Goal: Task Accomplishment & Management: Manage account settings

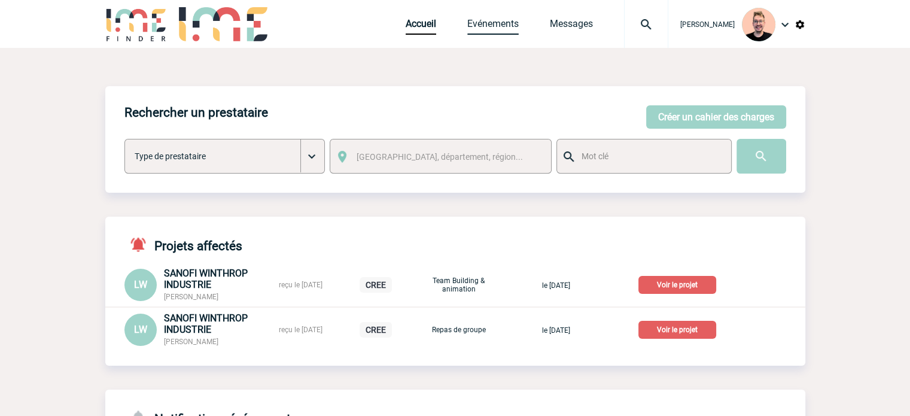
click at [470, 26] on link "Evénements" at bounding box center [492, 26] width 51 height 17
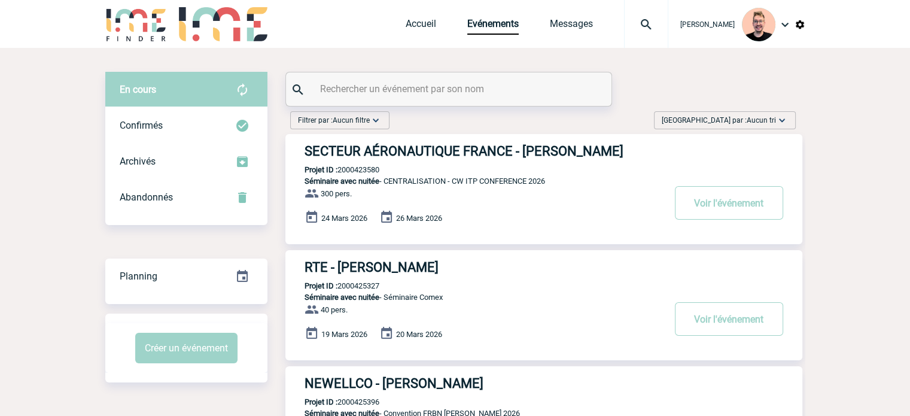
click at [742, 120] on span "Trier par : Aucun tri" at bounding box center [719, 120] width 114 height 12
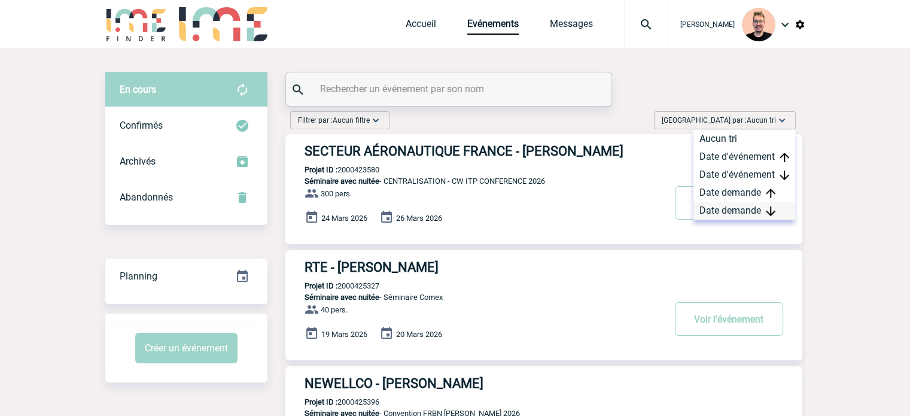
click at [729, 207] on div "Date demande" at bounding box center [744, 211] width 102 height 18
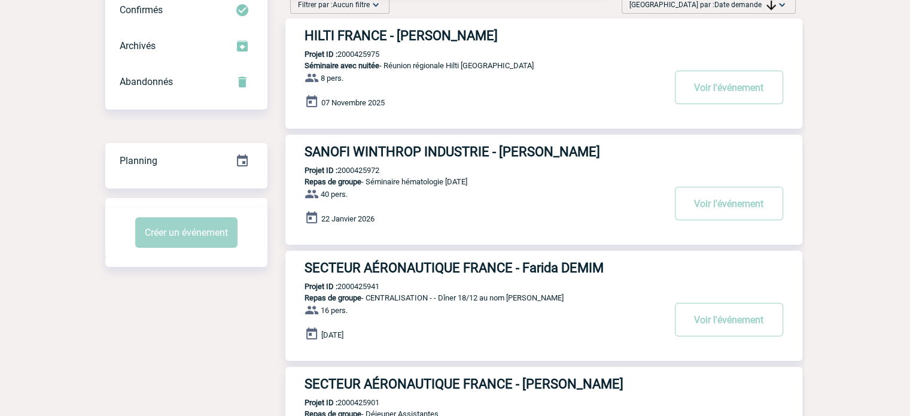
scroll to position [120, 0]
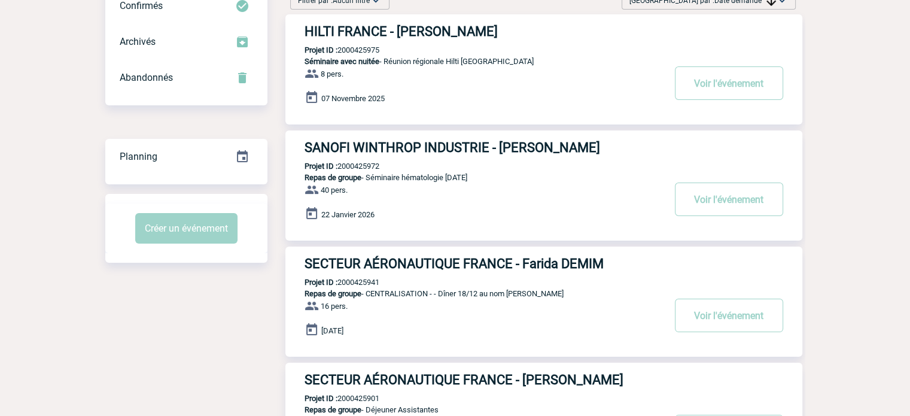
click at [419, 157] on div "SANOFI WINTHROP INDUSTRIE - Sandrine BELLAND Projet ID : 2000425972 Repas de gr…" at bounding box center [543, 185] width 517 height 110
click at [417, 143] on h3 "SANOFI WINTHROP INDUSTRIE - Sandrine BELLAND" at bounding box center [483, 147] width 359 height 15
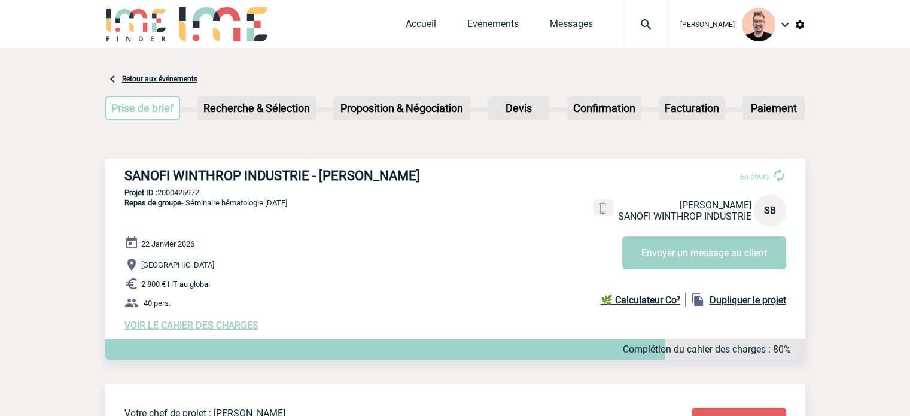
drag, startPoint x: 429, startPoint y: 172, endPoint x: 319, endPoint y: 180, distance: 110.3
click at [320, 180] on h3 "SANOFI WINTHROP INDUSTRIE - [PERSON_NAME]" at bounding box center [303, 175] width 359 height 15
copy h3 "Sandrine BELLAND"
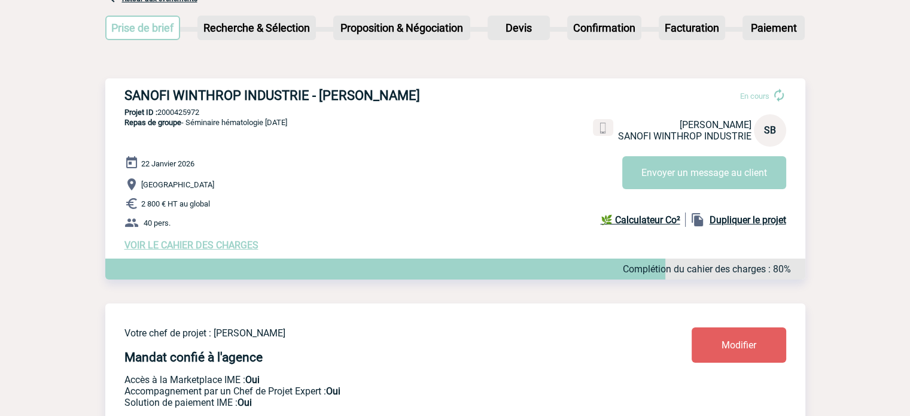
scroll to position [38, 0]
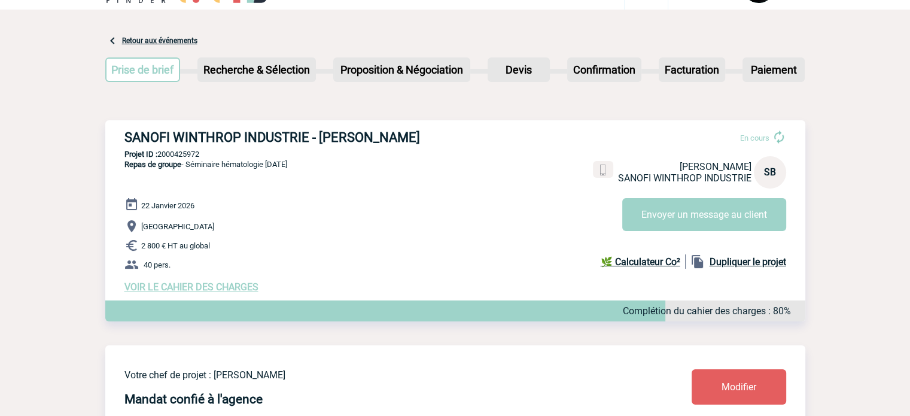
click at [153, 282] on div "22 Janvier 2026 Strasbourg 2 800 € HT au global 40 pers. VOIR LE CAHIER DES CHA…" at bounding box center [464, 244] width 681 height 95
click at [154, 291] on span "VOIR LE CAHIER DES CHARGES" at bounding box center [191, 286] width 134 height 11
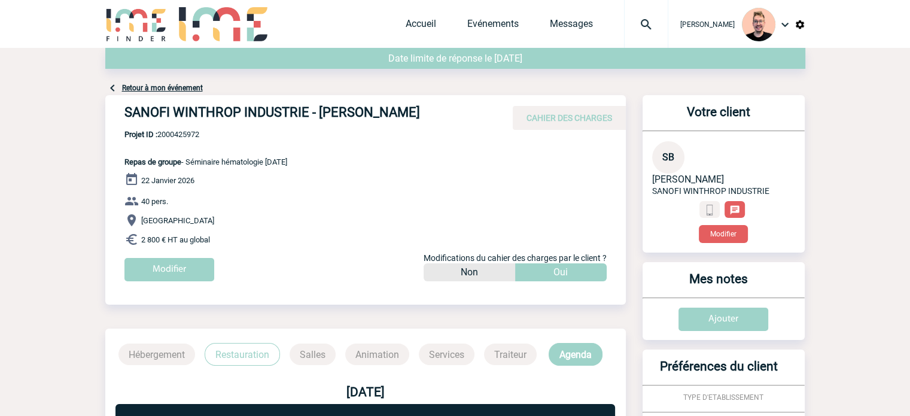
click at [167, 135] on span "Projet ID : 2000425972" at bounding box center [205, 134] width 163 height 9
copy span "2000425972"
click at [634, 22] on img at bounding box center [646, 24] width 43 height 14
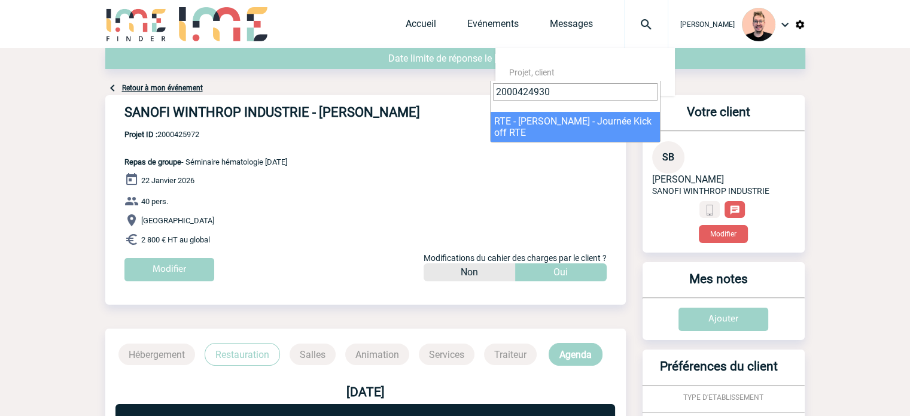
type input "2000424930"
select select "24431"
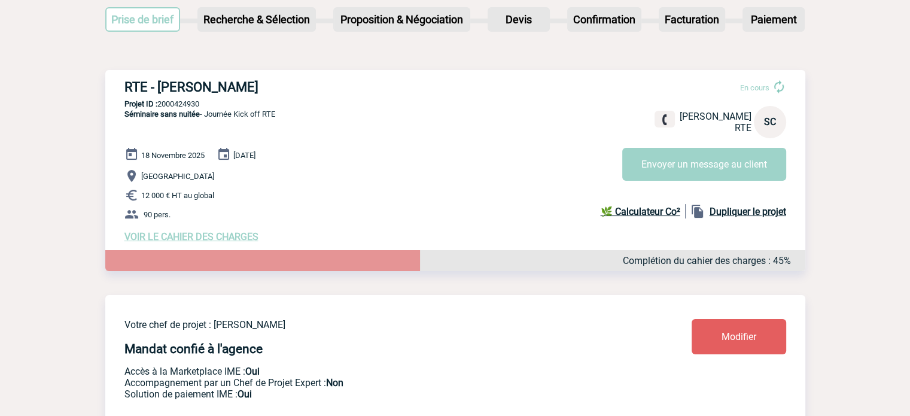
scroll to position [120, 0]
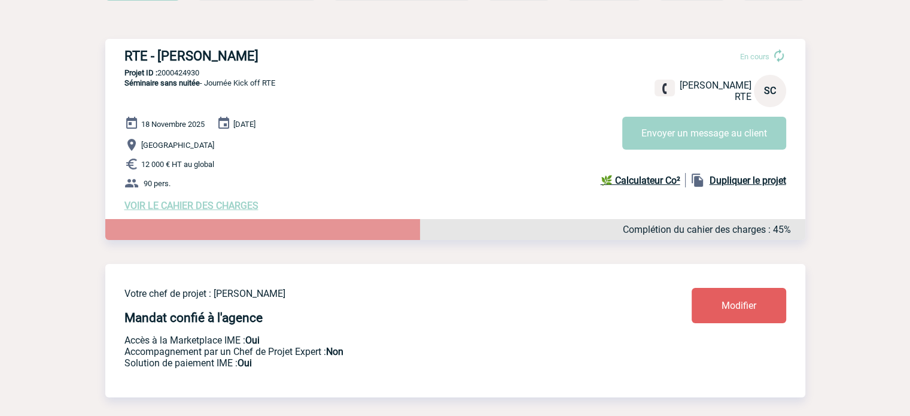
click at [169, 206] on span "VOIR LE CAHIER DES CHARGES" at bounding box center [191, 205] width 134 height 11
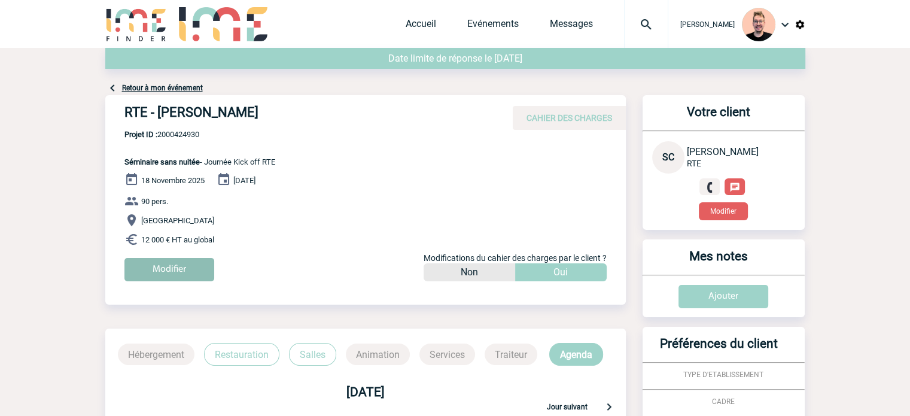
click at [178, 263] on input "Modifier" at bounding box center [169, 269] width 90 height 23
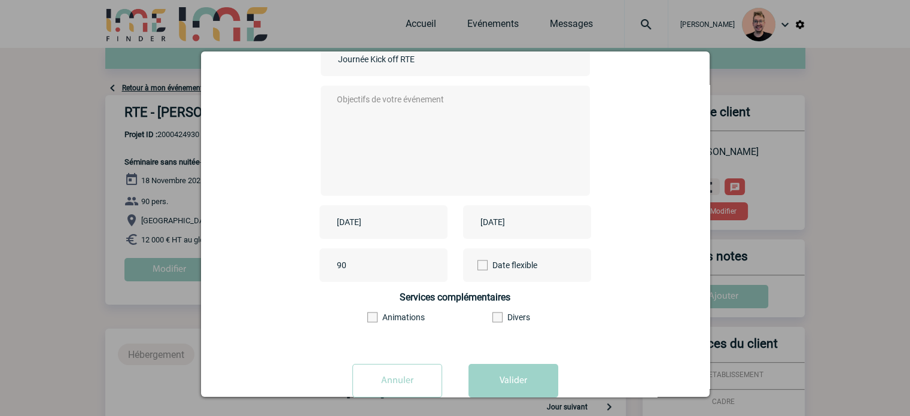
scroll to position [120, 0]
click at [380, 220] on input "[DATE]" at bounding box center [375, 222] width 83 height 16
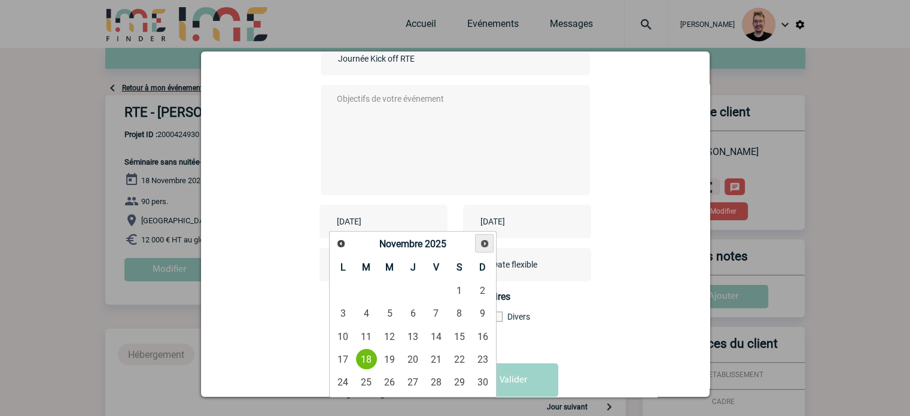
click at [491, 245] on link "Suivant" at bounding box center [484, 243] width 19 height 19
click at [489, 245] on span "Suivant" at bounding box center [485, 244] width 10 height 10
click at [409, 311] on link "5" at bounding box center [413, 314] width 22 height 22
type input "[DATE]"
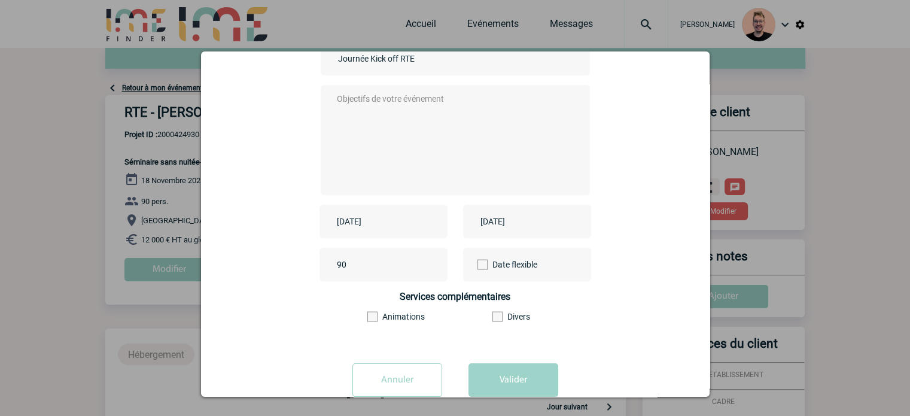
drag, startPoint x: 502, startPoint y: 225, endPoint x: 512, endPoint y: 228, distance: 10.0
click at [503, 224] on input "[DATE]" at bounding box center [518, 222] width 83 height 16
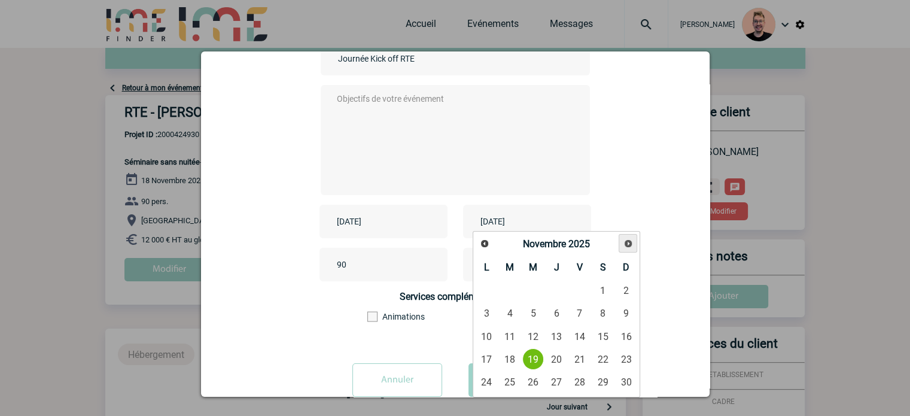
click at [627, 243] on span "Suivant" at bounding box center [628, 244] width 10 height 10
click at [629, 243] on span "Suivant" at bounding box center [628, 244] width 10 height 10
click at [558, 310] on link "5" at bounding box center [556, 314] width 22 height 22
type input "[DATE]"
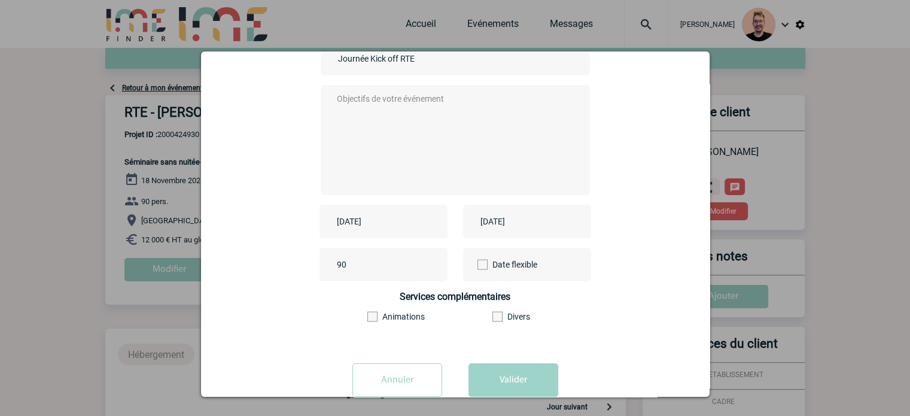
click at [373, 145] on textarea at bounding box center [452, 139] width 236 height 96
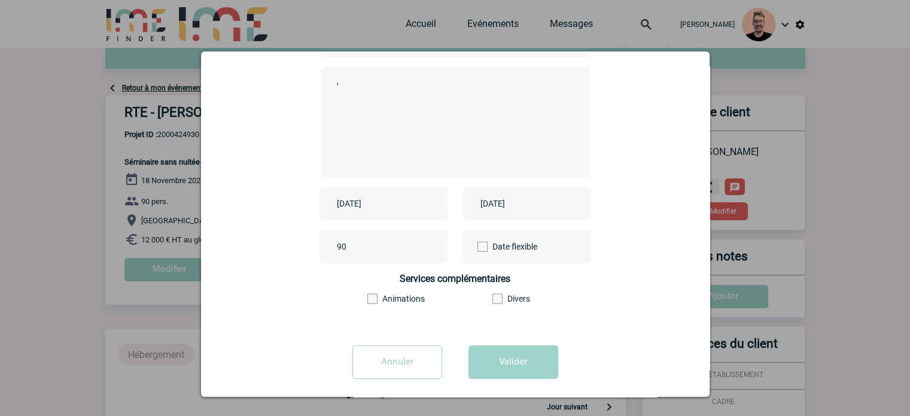
scroll to position [148, 0]
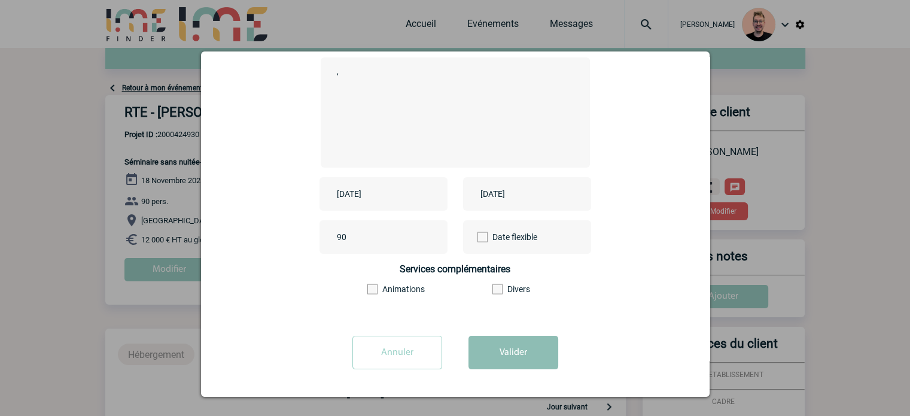
type textarea ","
click at [510, 353] on button "Valider" at bounding box center [513, 352] width 90 height 33
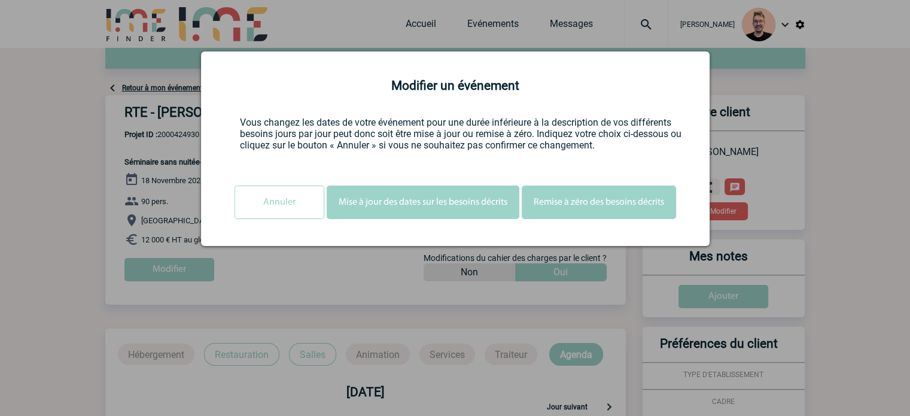
scroll to position [0, 0]
click at [424, 208] on button "Mise à jour des dates sur les besoins décrits" at bounding box center [423, 201] width 193 height 33
